Goal: Task Accomplishment & Management: Use online tool/utility

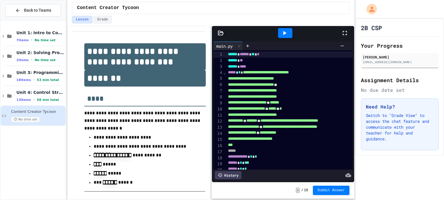
click at [343, 36] on icon at bounding box center [344, 33] width 7 height 7
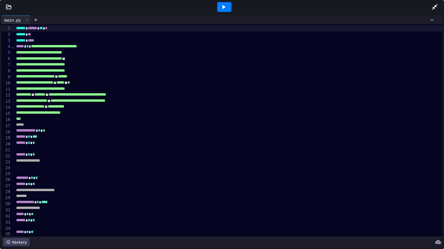
click at [218, 9] on div at bounding box center [224, 7] width 14 height 10
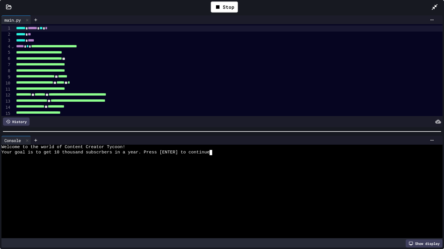
click at [265, 170] on div at bounding box center [218, 168] width 435 height 5
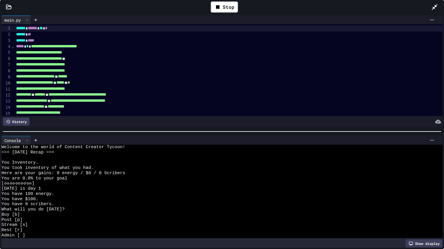
scroll to position [10, 0]
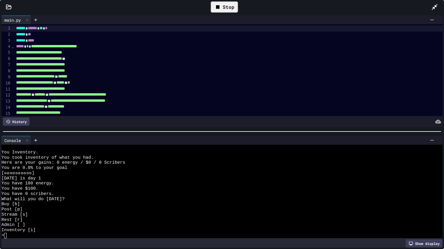
click at [236, 6] on div "Stop" at bounding box center [224, 6] width 27 height 11
click at [231, 8] on div at bounding box center [224, 7] width 14 height 10
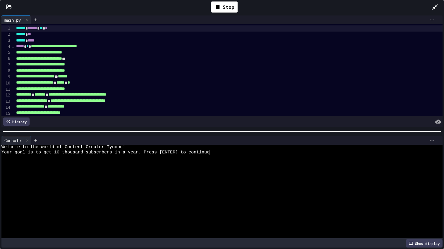
click at [198, 170] on div at bounding box center [218, 168] width 435 height 5
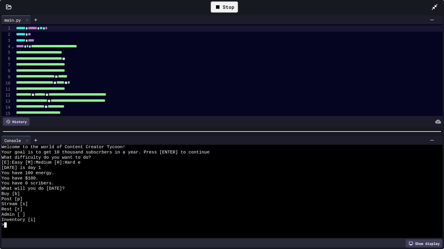
click at [212, 5] on div "Stop" at bounding box center [224, 6] width 27 height 11
click at [434, 142] on icon at bounding box center [432, 140] width 5 height 5
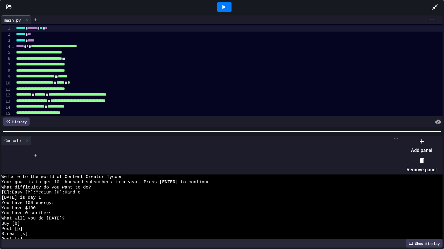
click at [424, 161] on li "Remove panel" at bounding box center [422, 165] width 30 height 19
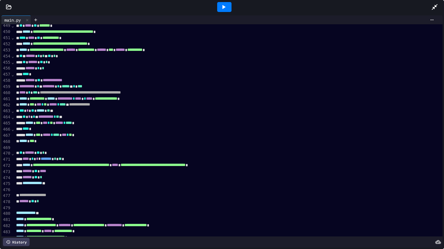
scroll to position [2725, 0]
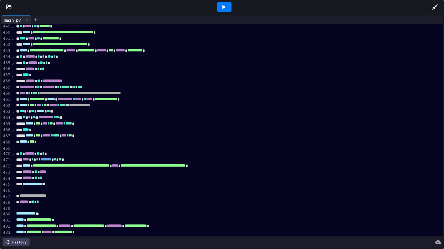
click at [290, 74] on div "**** *" at bounding box center [328, 75] width 629 height 6
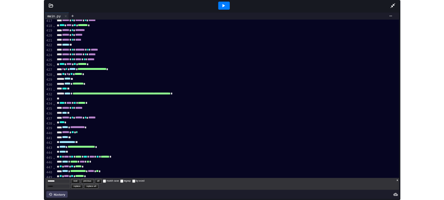
scroll to position [2532, 0]
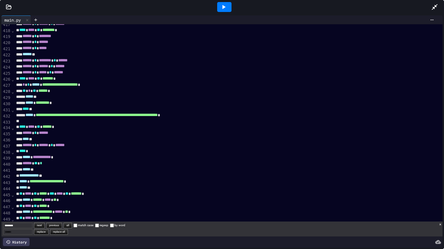
type input "*********"
click at [442, 200] on div "********* next previous all match case regexp by word replace replace all ×" at bounding box center [221, 229] width 441 height 15
click at [440, 200] on button "×" at bounding box center [441, 225] width 2 height 6
